Goal: Information Seeking & Learning: Learn about a topic

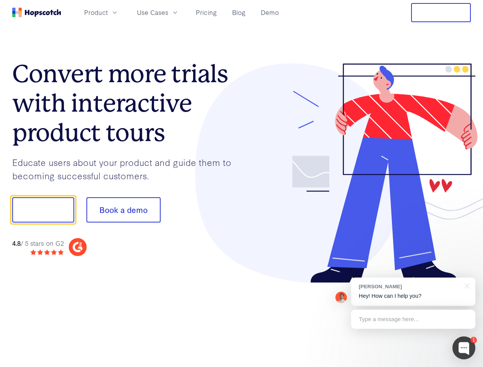
click at [242, 184] on div at bounding box center [357, 174] width 230 height 220
click at [108, 12] on span "Product" at bounding box center [96, 13] width 24 height 10
click at [168, 12] on span "Use Cases" at bounding box center [152, 13] width 31 height 10
click at [441, 13] on button "Free Trial" at bounding box center [441, 12] width 60 height 19
click at [43, 210] on button "Show me!" at bounding box center [43, 210] width 62 height 25
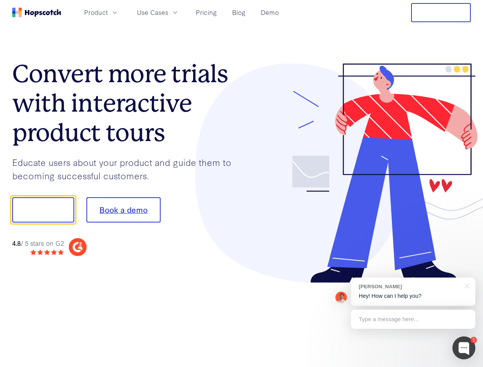
click at [123, 210] on button "Book a demo" at bounding box center [124, 210] width 74 height 25
click at [464, 348] on div at bounding box center [464, 348] width 23 height 23
click at [413, 292] on div "[PERSON_NAME] Hey! How can I help you?" at bounding box center [413, 292] width 124 height 28
click at [466, 286] on div at bounding box center [466, 286] width 19 height 16
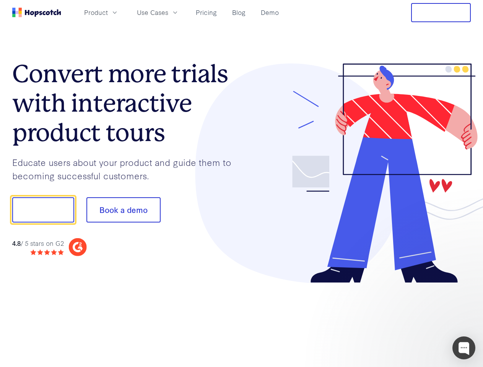
click at [413, 320] on div at bounding box center [404, 209] width 144 height 255
